Goal: Transaction & Acquisition: Purchase product/service

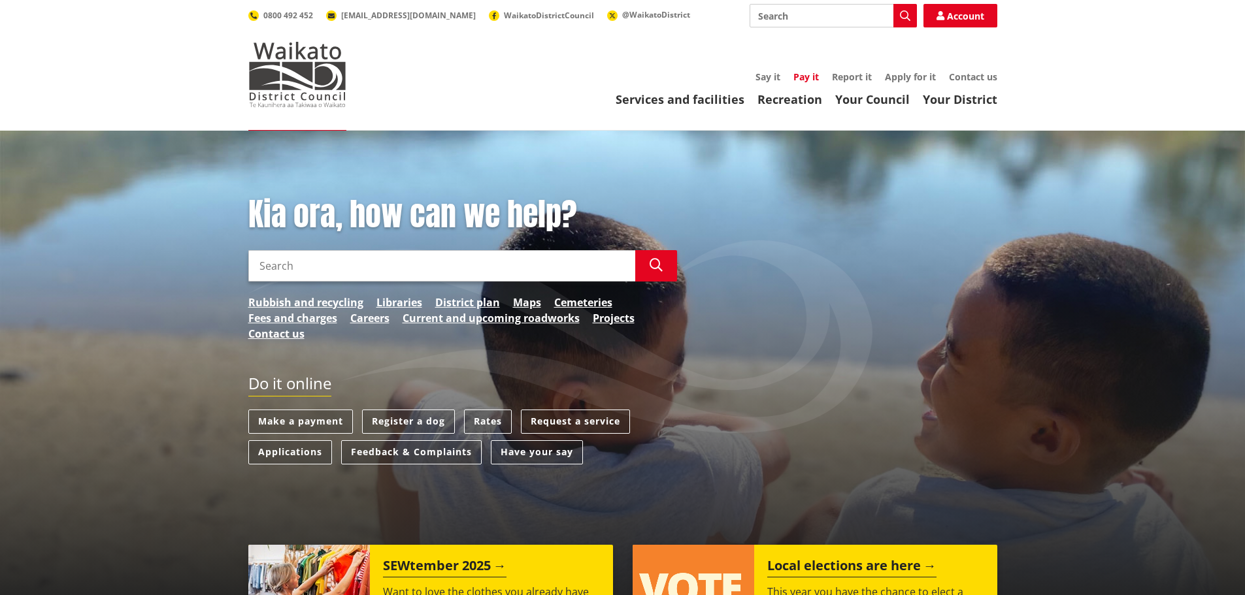
click at [805, 76] on link "Pay it" at bounding box center [805, 77] width 25 height 12
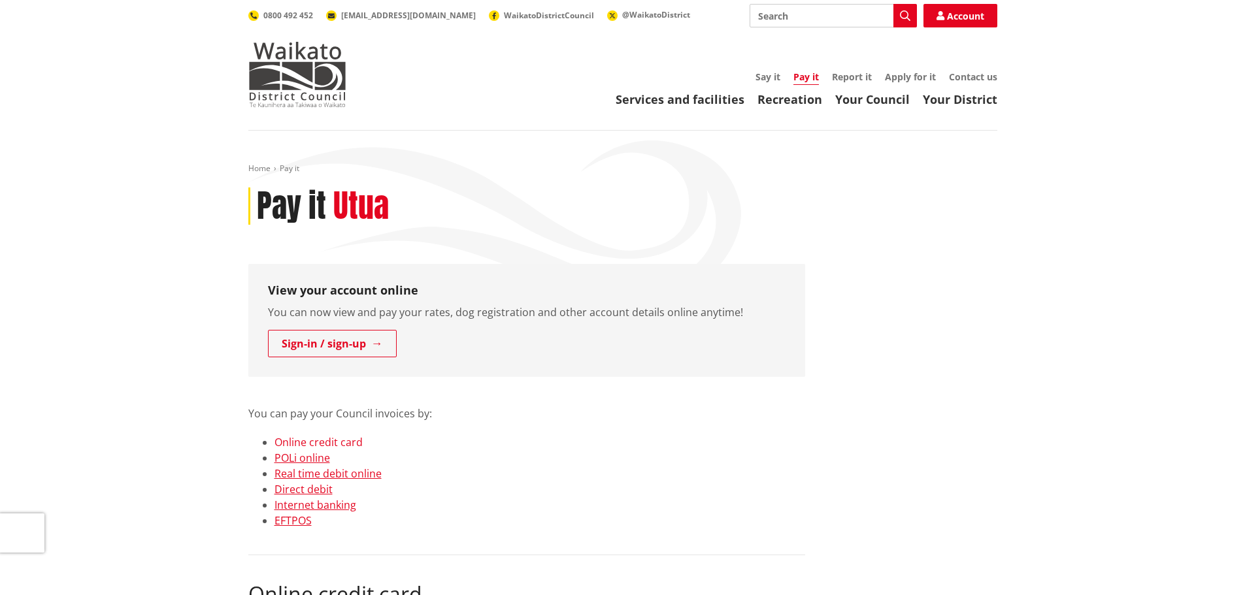
click at [342, 442] on link "Online credit card" at bounding box center [319, 442] width 88 height 14
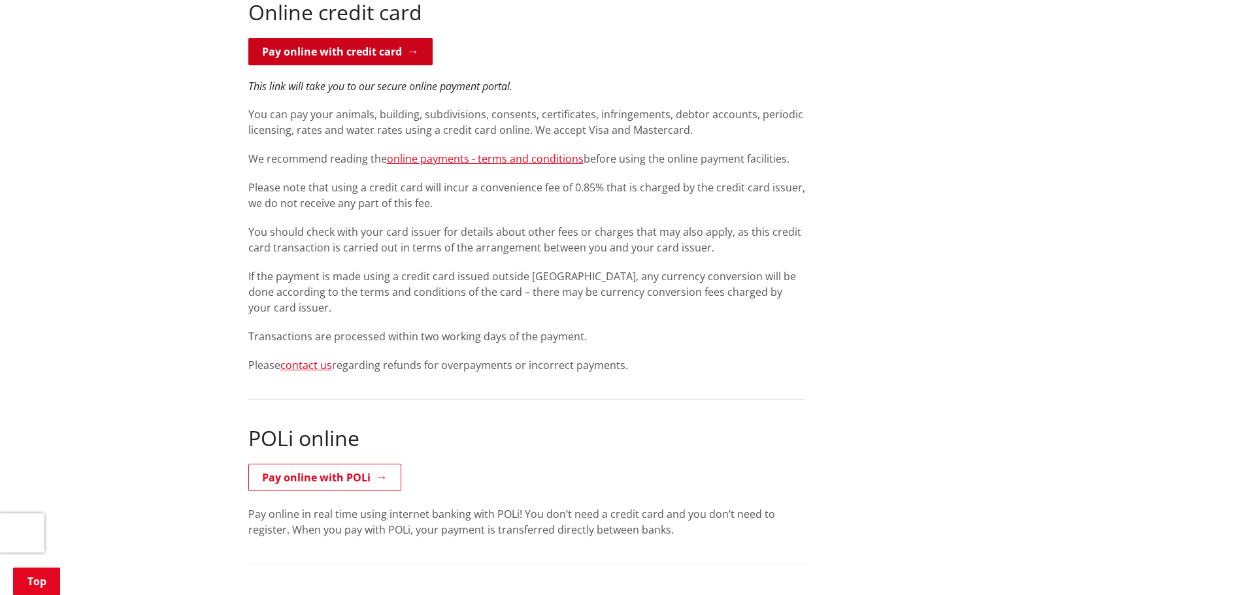
click at [382, 55] on link "Pay online with credit card" at bounding box center [340, 51] width 184 height 27
